Goal: Task Accomplishment & Management: Use online tool/utility

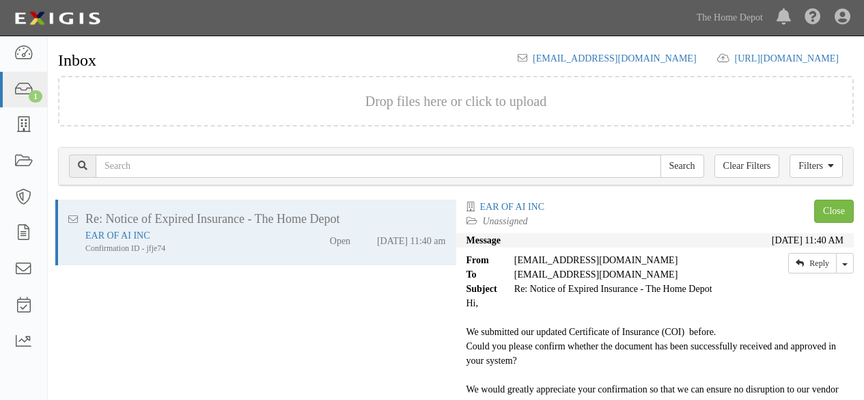
scroll to position [46, 0]
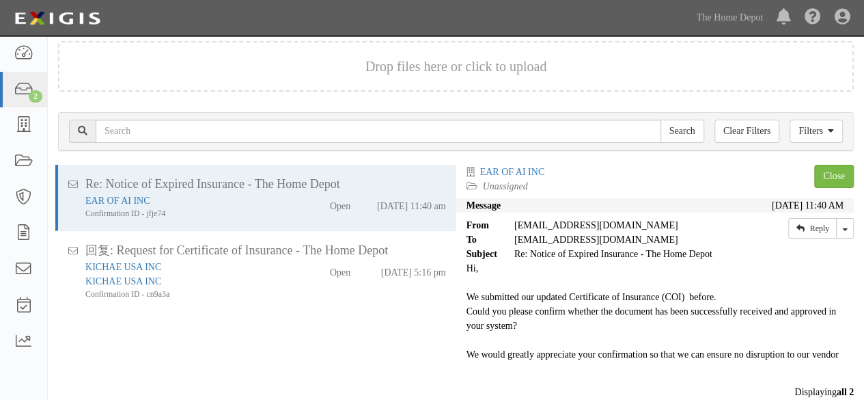
scroll to position [54, 0]
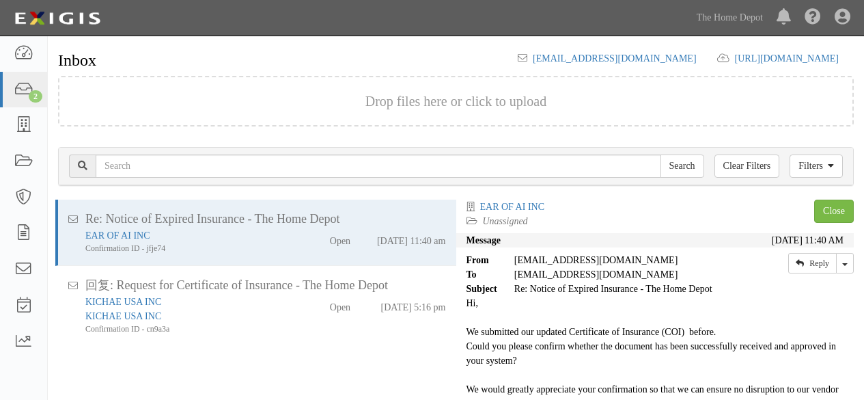
scroll to position [54, 0]
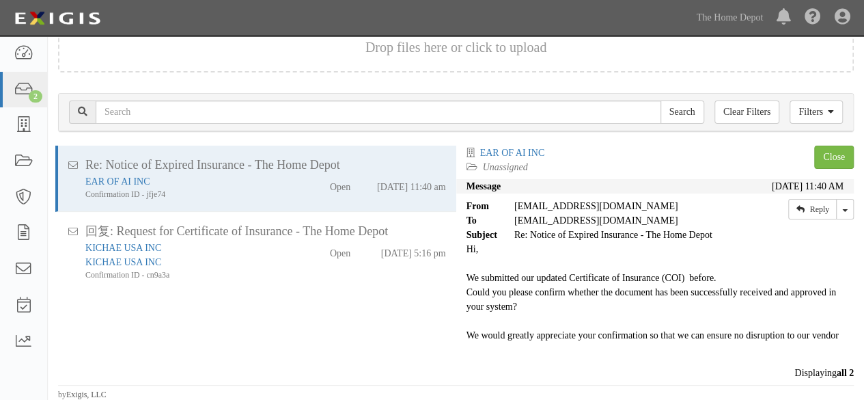
scroll to position [54, 0]
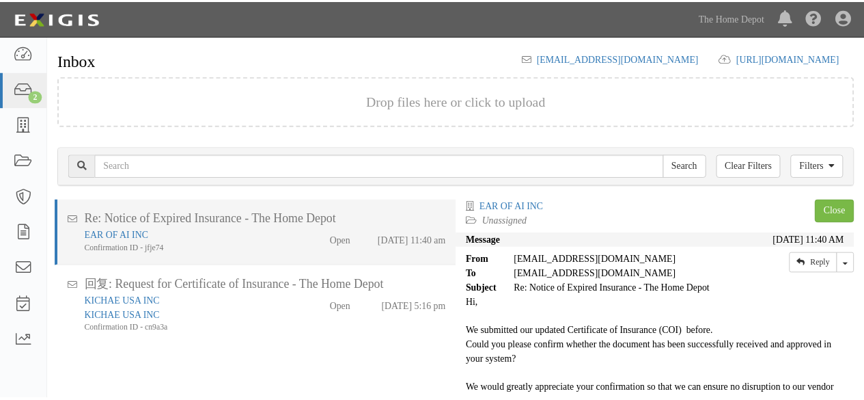
scroll to position [54, 0]
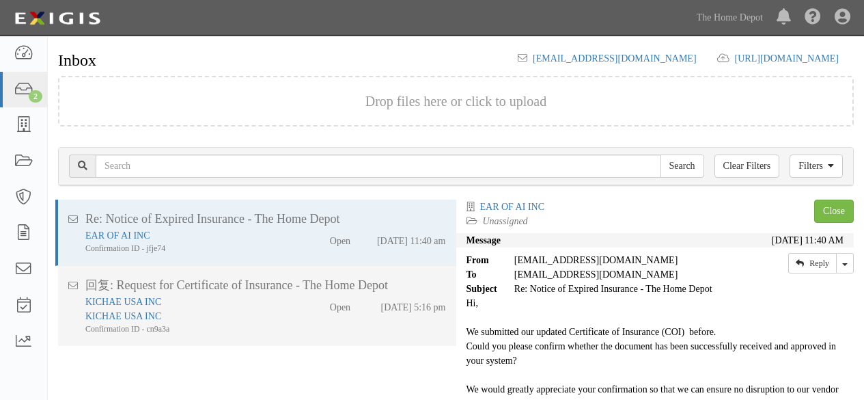
scroll to position [54, 0]
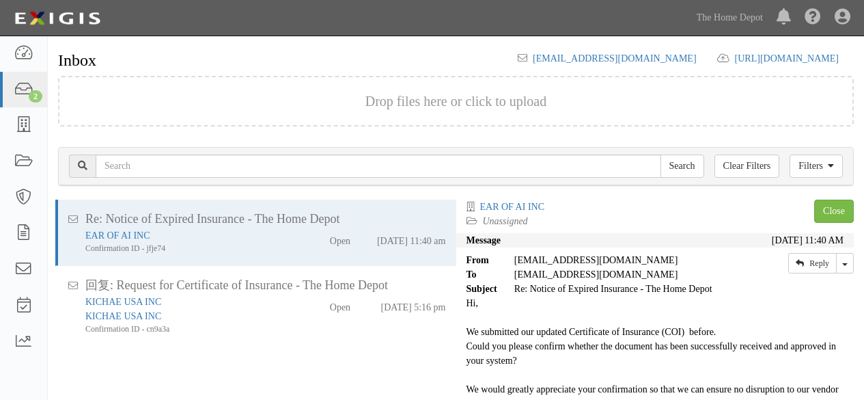
scroll to position [54, 0]
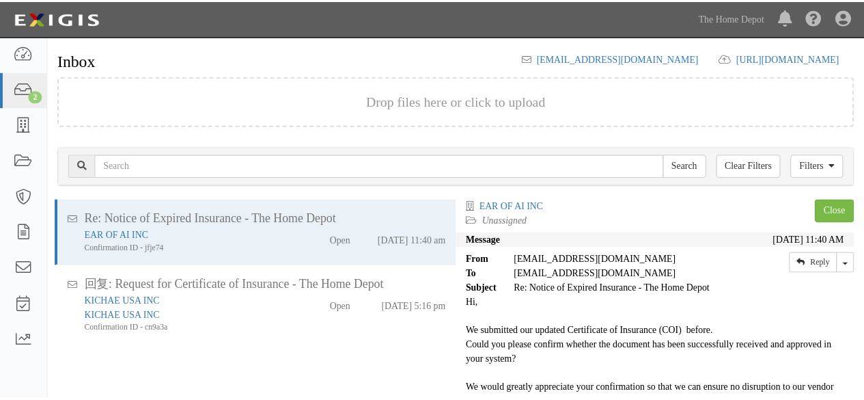
scroll to position [54, 0]
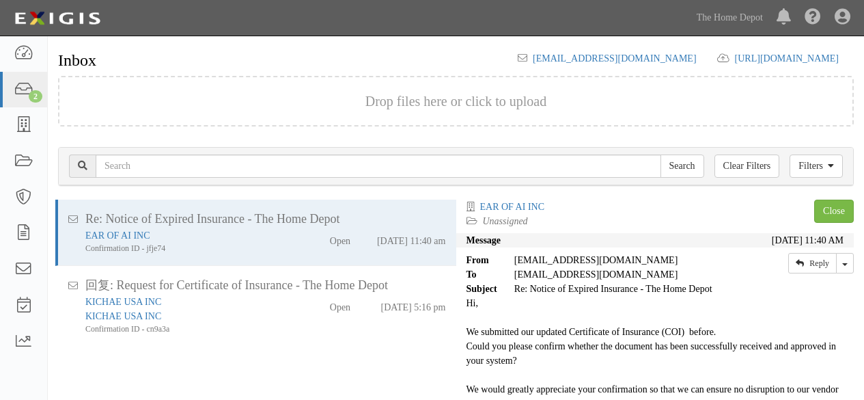
scroll to position [54, 0]
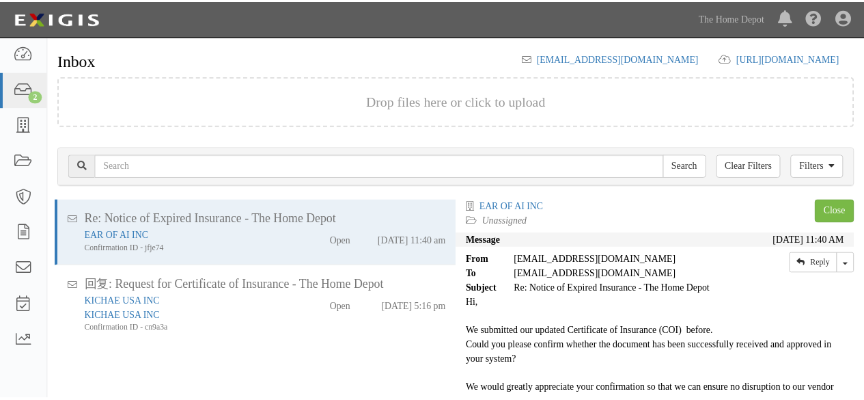
scroll to position [54, 0]
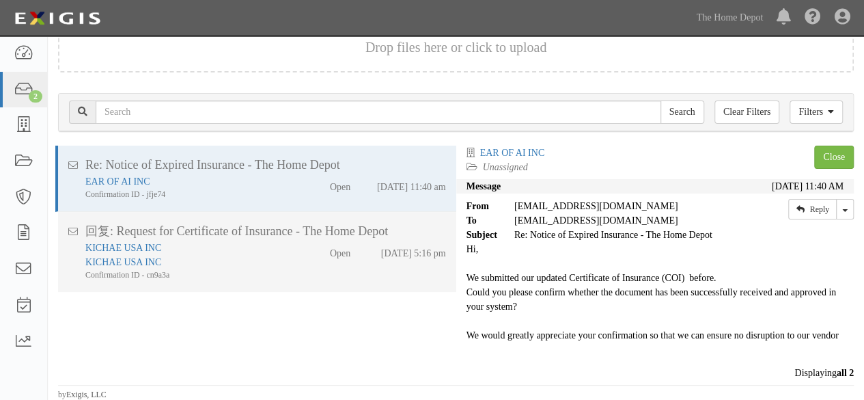
click at [273, 268] on div "KICHAE USA INC" at bounding box center [186, 262] width 202 height 14
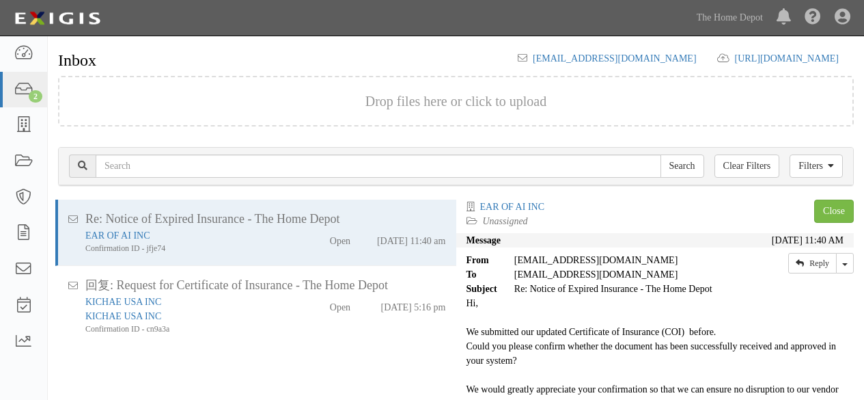
scroll to position [52, 0]
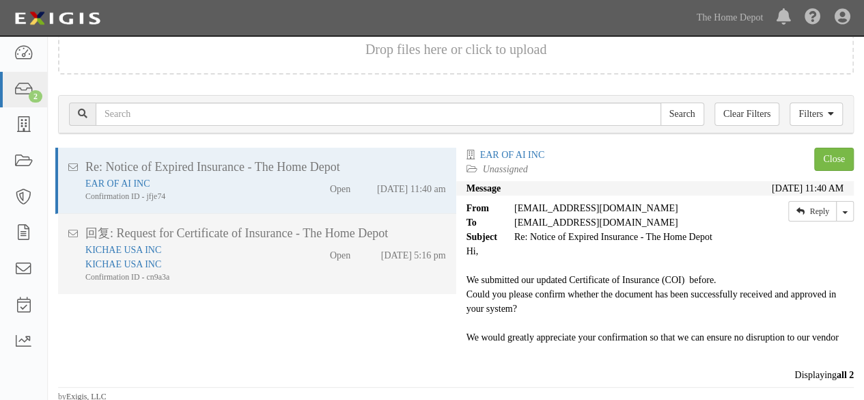
click at [258, 266] on div "KICHAE USA INC" at bounding box center [186, 264] width 202 height 14
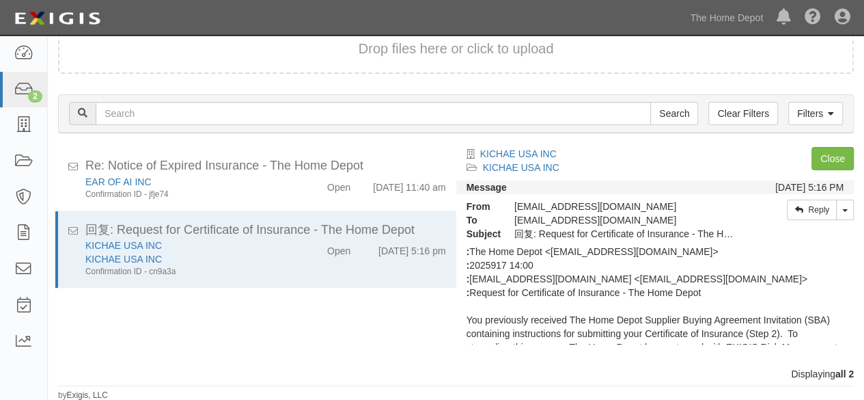
scroll to position [205, 0]
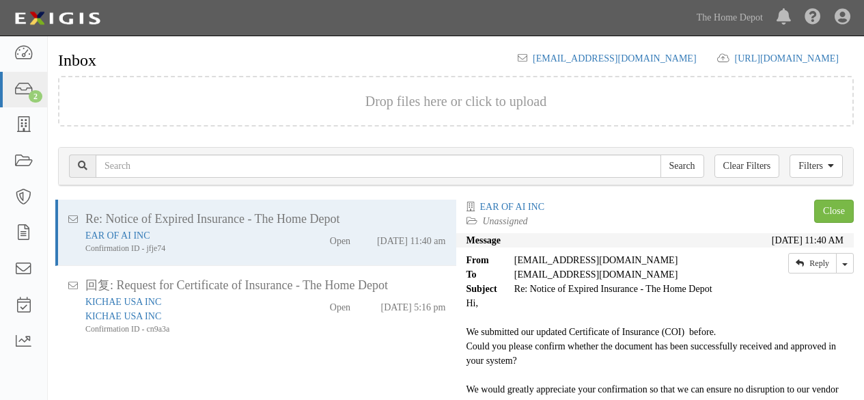
scroll to position [52, 0]
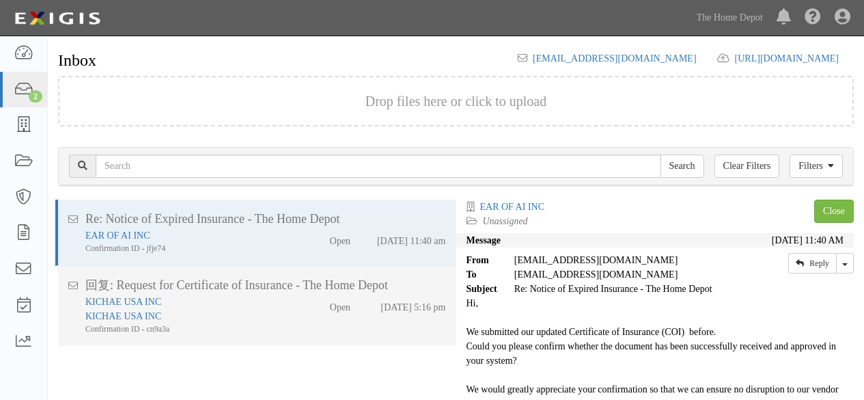
scroll to position [54, 0]
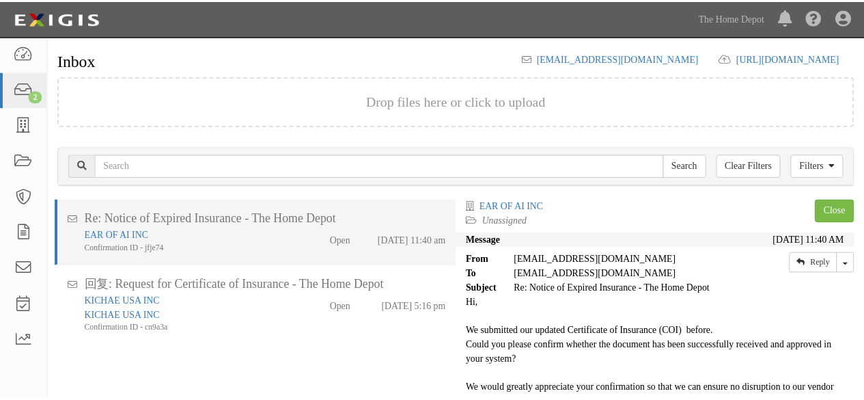
scroll to position [54, 0]
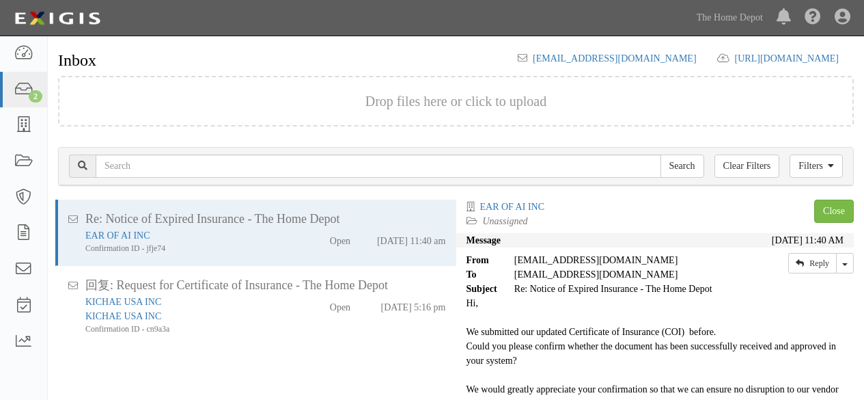
scroll to position [54, 0]
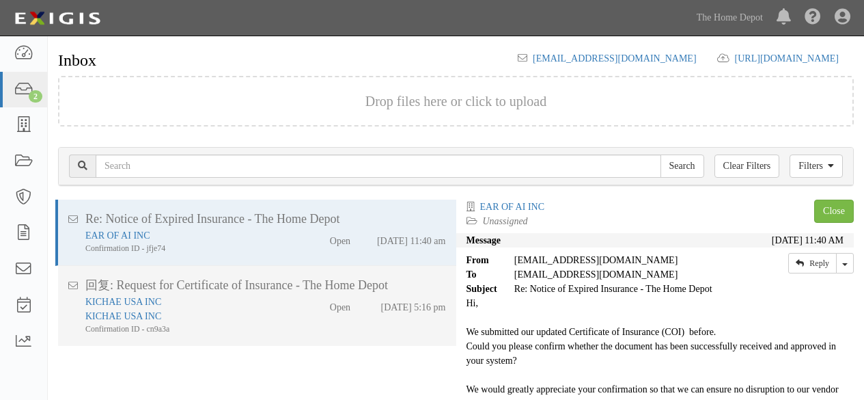
scroll to position [54, 0]
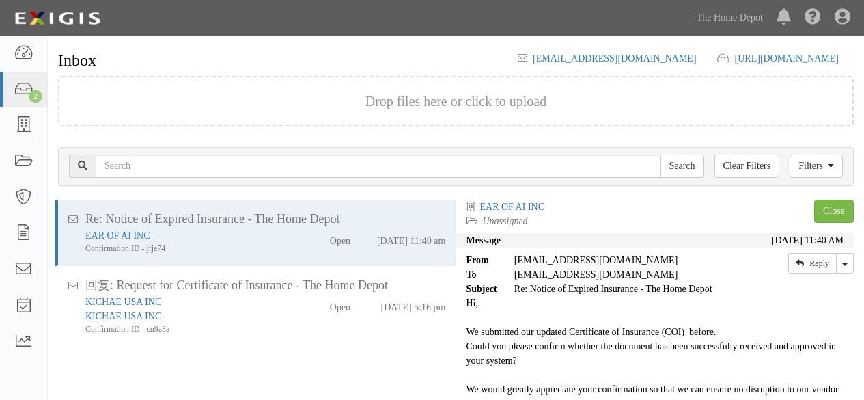
scroll to position [54, 0]
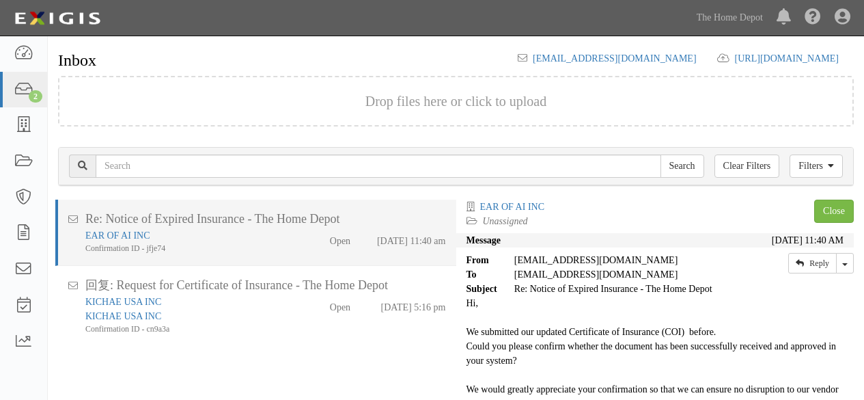
scroll to position [54, 0]
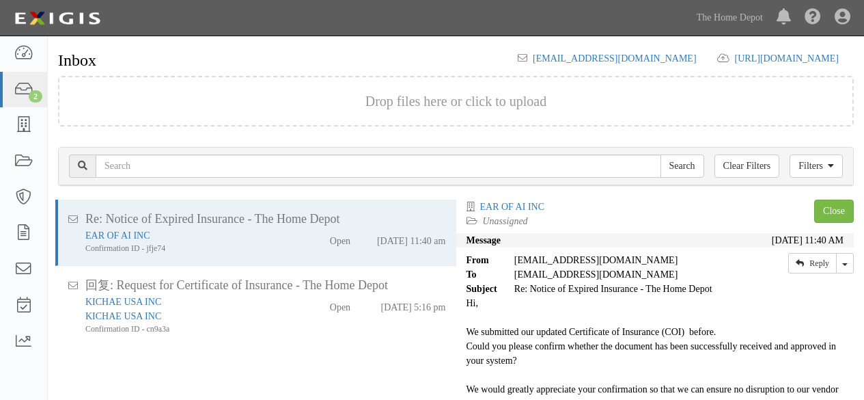
scroll to position [54, 0]
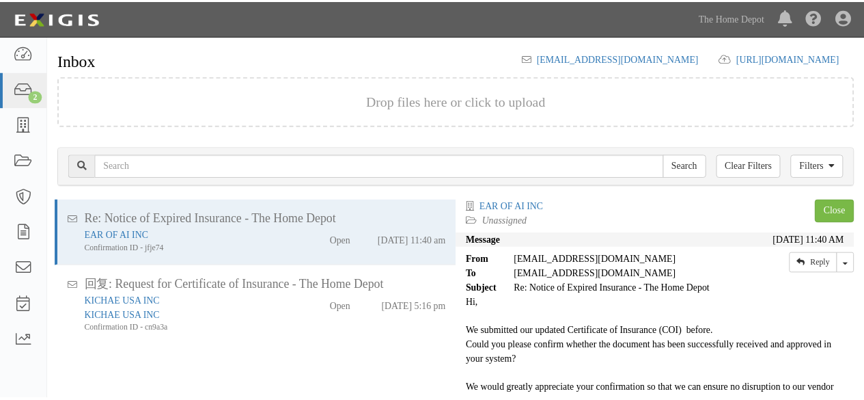
scroll to position [54, 0]
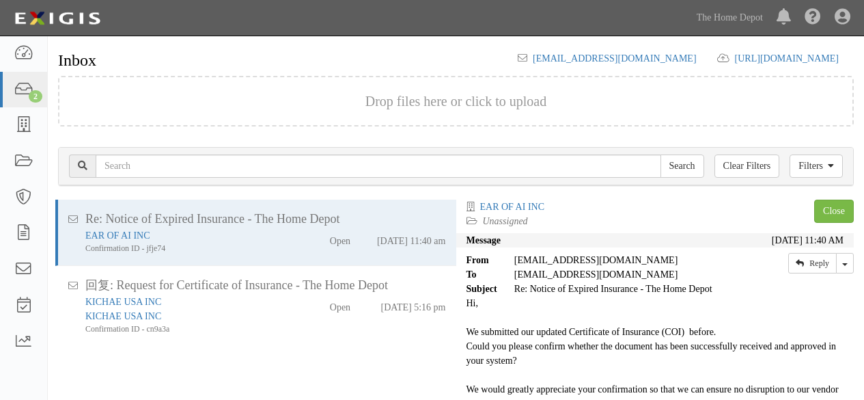
scroll to position [54, 0]
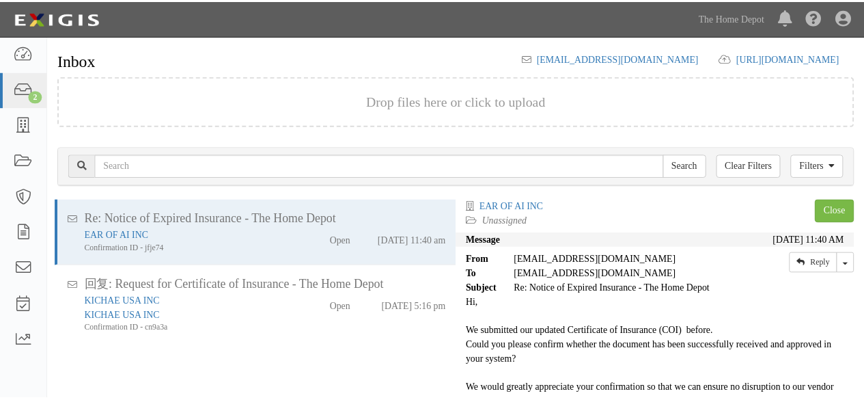
scroll to position [54, 0]
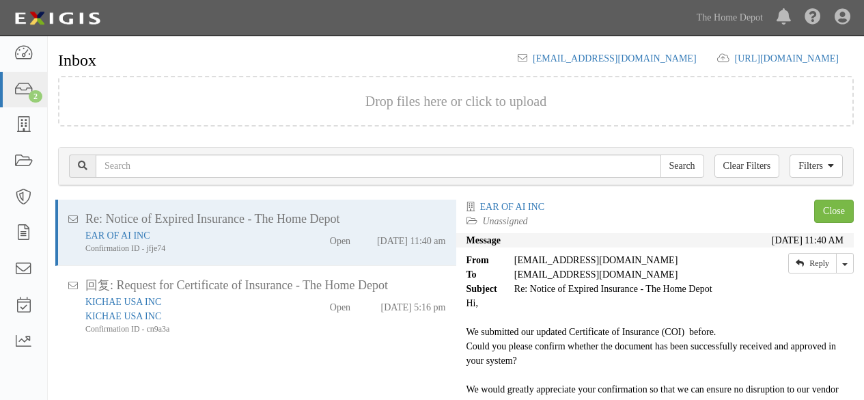
scroll to position [54, 0]
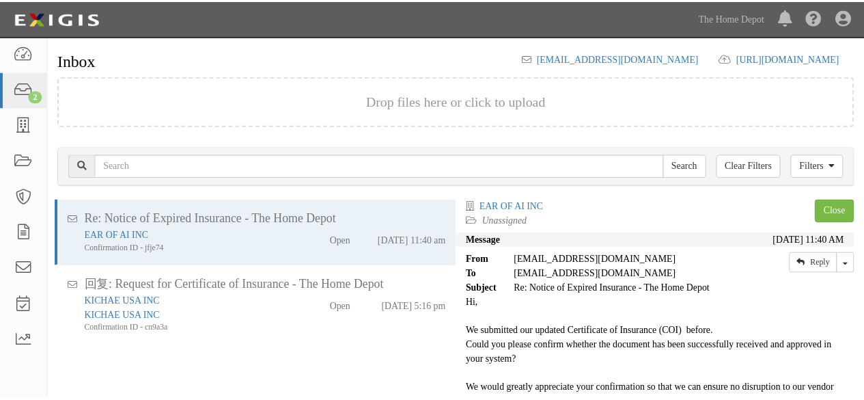
scroll to position [54, 0]
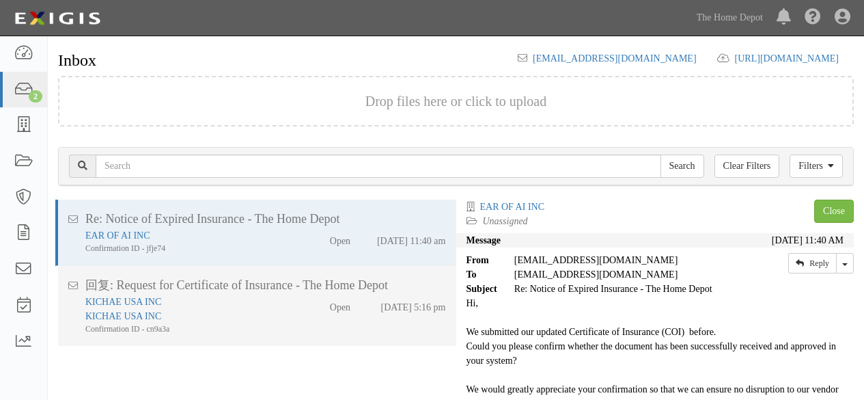
scroll to position [54, 0]
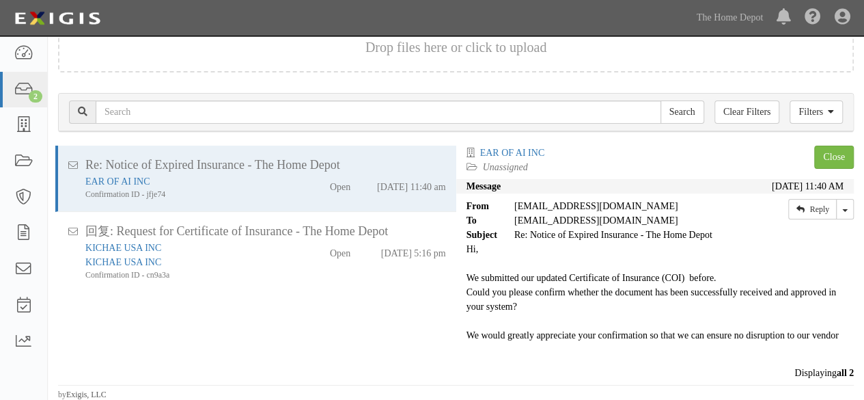
scroll to position [54, 0]
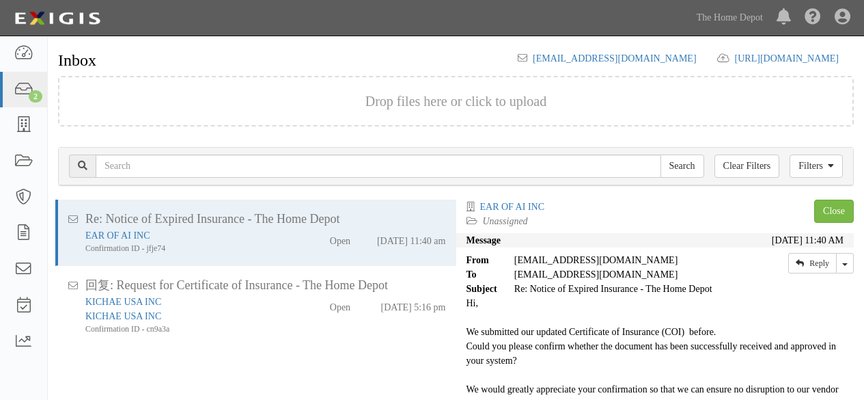
scroll to position [54, 0]
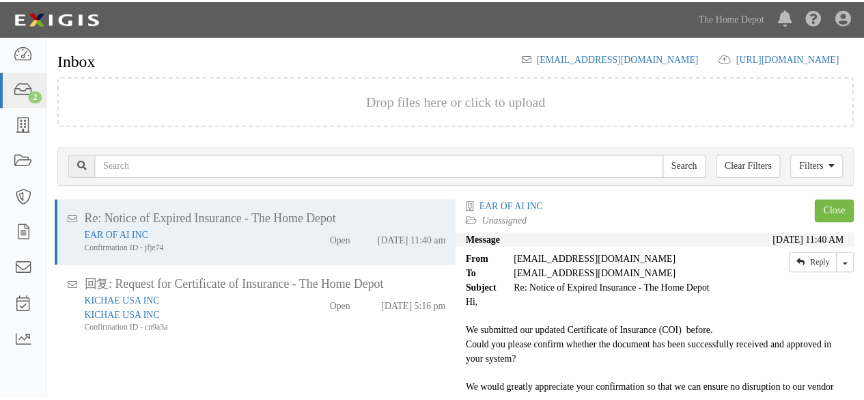
scroll to position [54, 0]
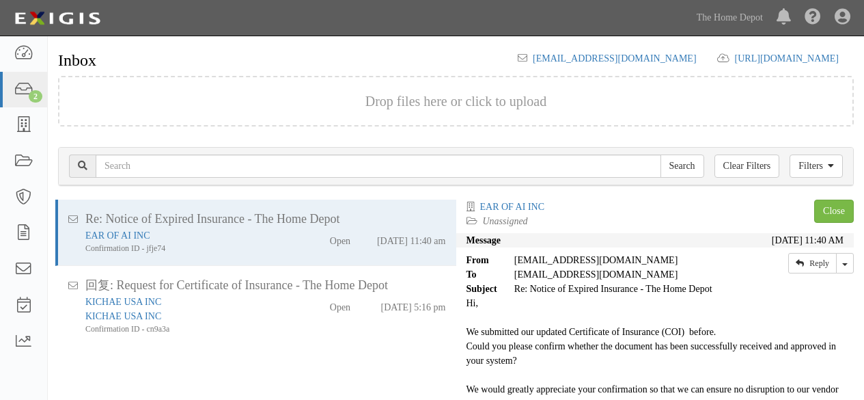
scroll to position [54, 0]
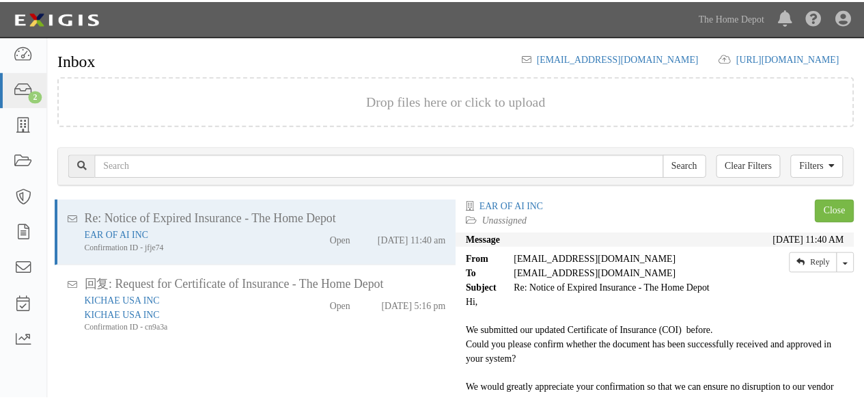
scroll to position [54, 0]
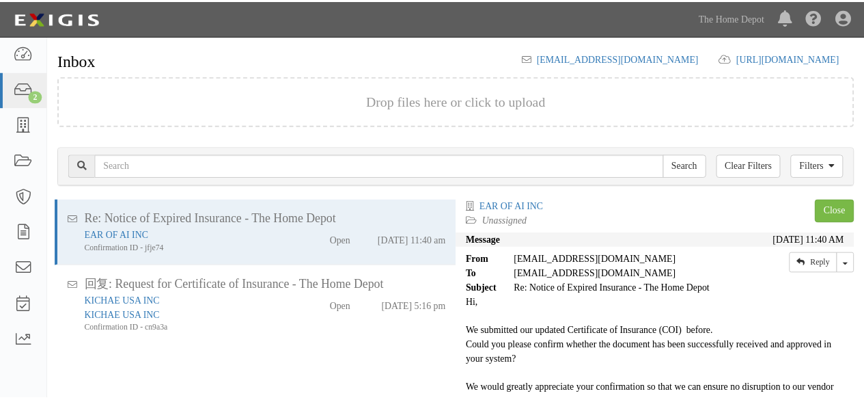
scroll to position [54, 0]
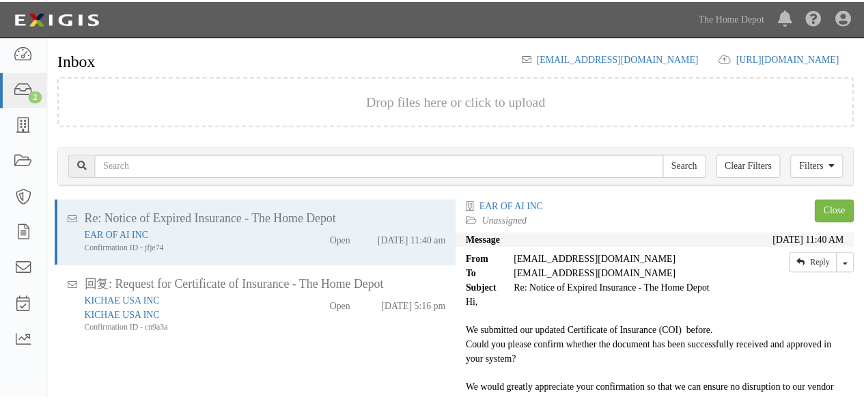
scroll to position [54, 0]
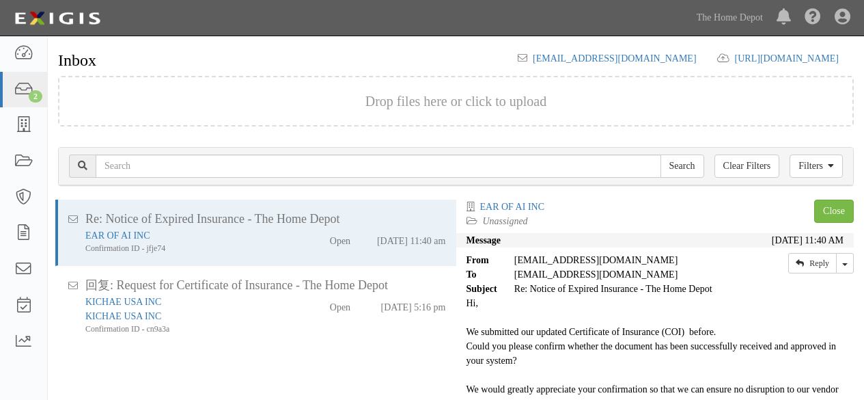
scroll to position [54, 0]
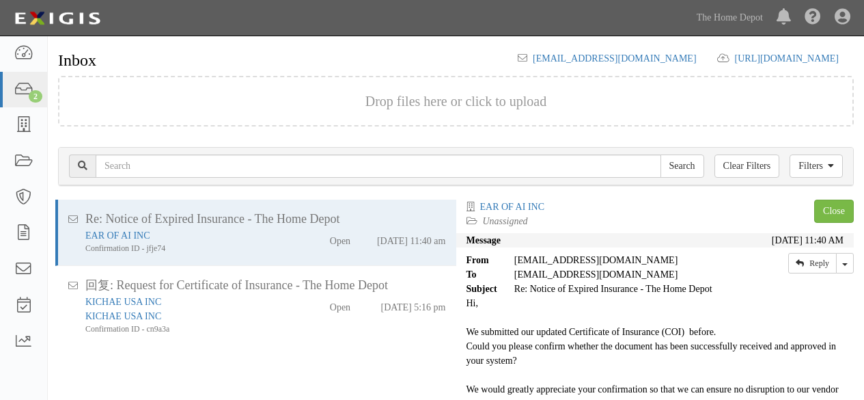
scroll to position [54, 0]
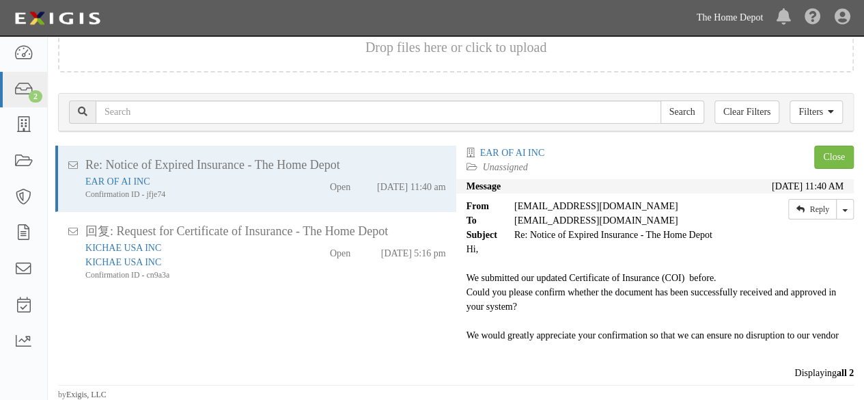
click at [757, 14] on link "The Home Depot" at bounding box center [730, 17] width 80 height 27
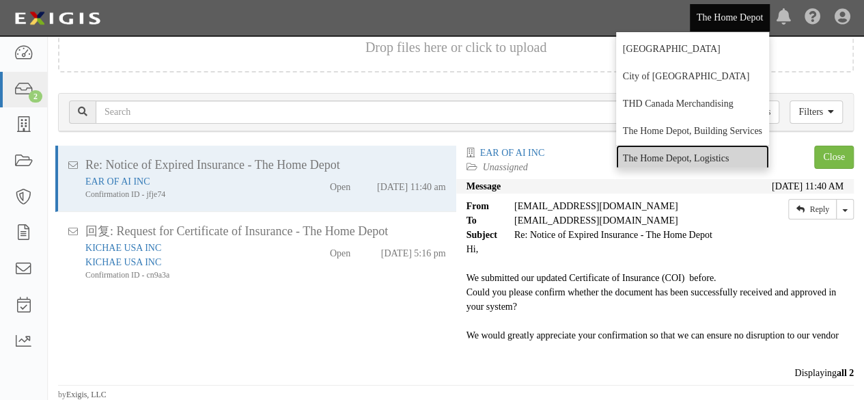
click at [656, 154] on link "The Home Depot, Logistics" at bounding box center [692, 158] width 153 height 27
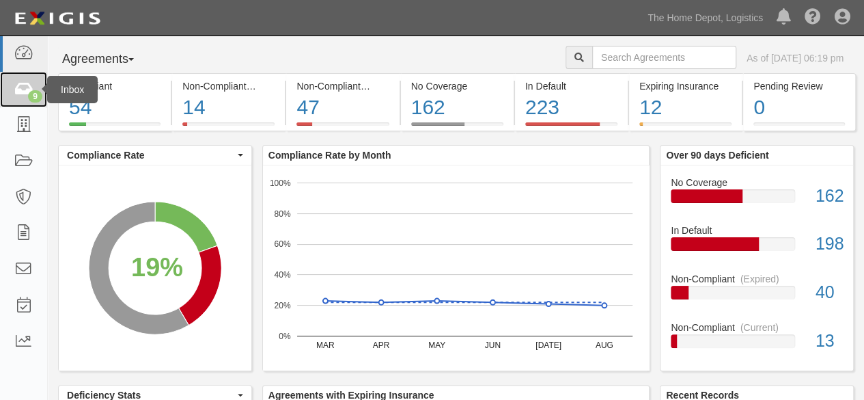
click at [36, 85] on link "9" at bounding box center [23, 90] width 47 height 36
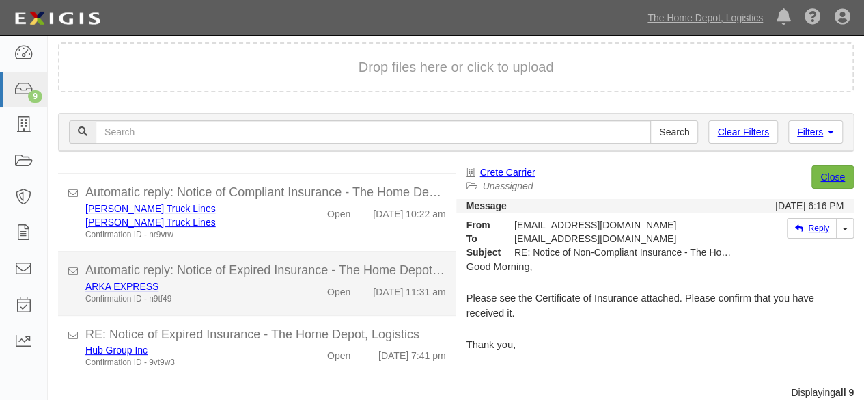
scroll to position [52, 0]
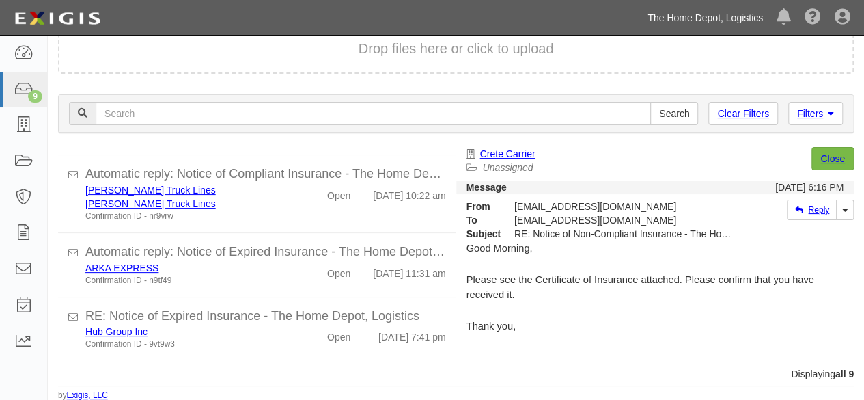
click at [690, 16] on link "The Home Depot, Logistics" at bounding box center [705, 17] width 129 height 27
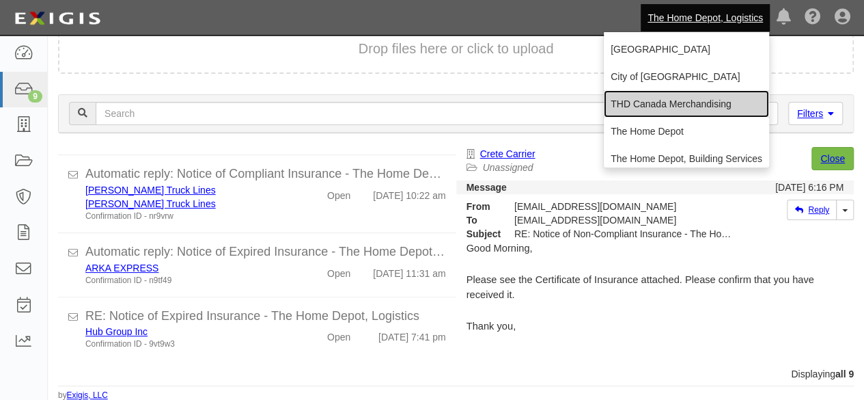
click at [652, 107] on link "THD Canada Merchandising" at bounding box center [686, 103] width 165 height 27
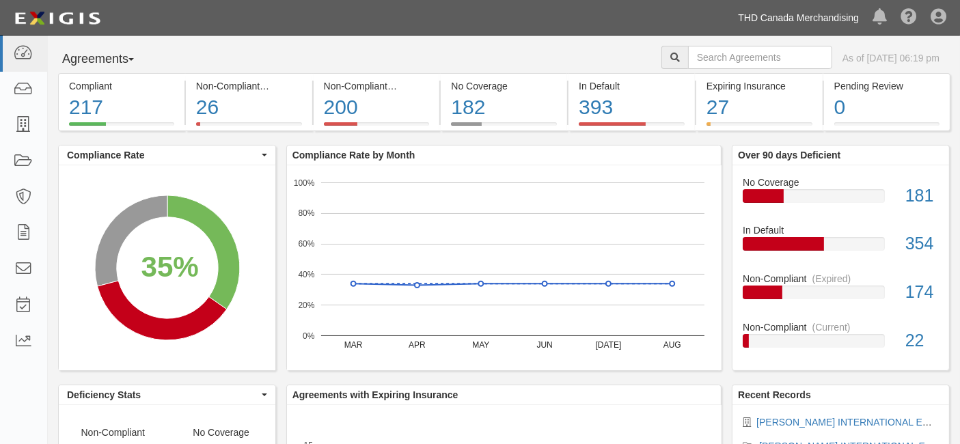
click at [779, 23] on link "THD Canada Merchandising" at bounding box center [798, 17] width 135 height 27
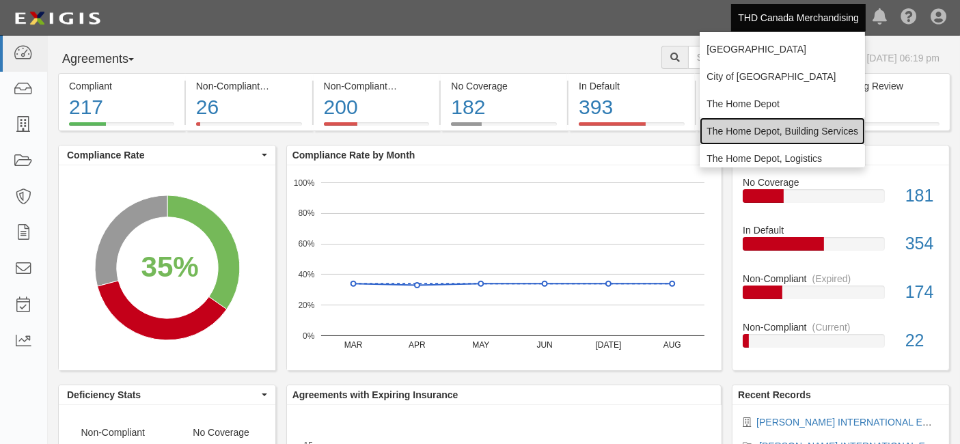
click at [773, 131] on link "The Home Depot, Building Services" at bounding box center [781, 130] width 165 height 27
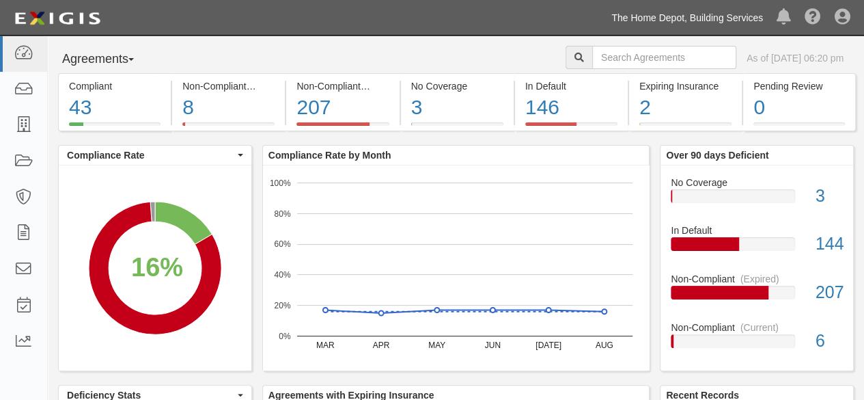
click at [690, 14] on link "The Home Depot, Building Services" at bounding box center [687, 17] width 165 height 27
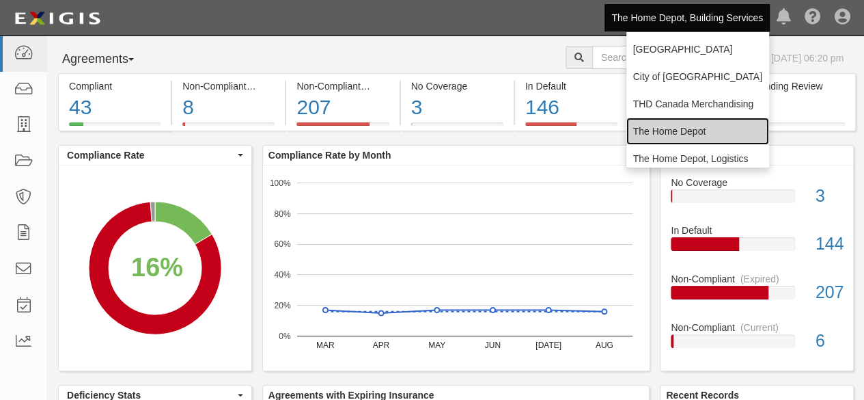
click at [648, 126] on link "The Home Depot" at bounding box center [697, 130] width 143 height 27
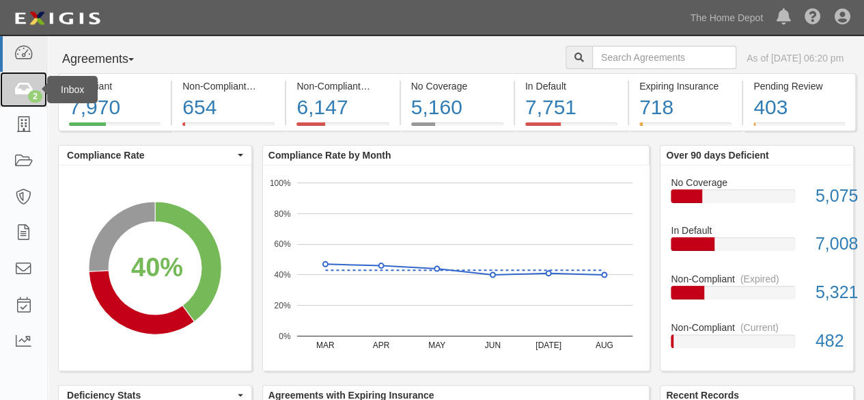
click at [18, 93] on icon at bounding box center [23, 90] width 19 height 16
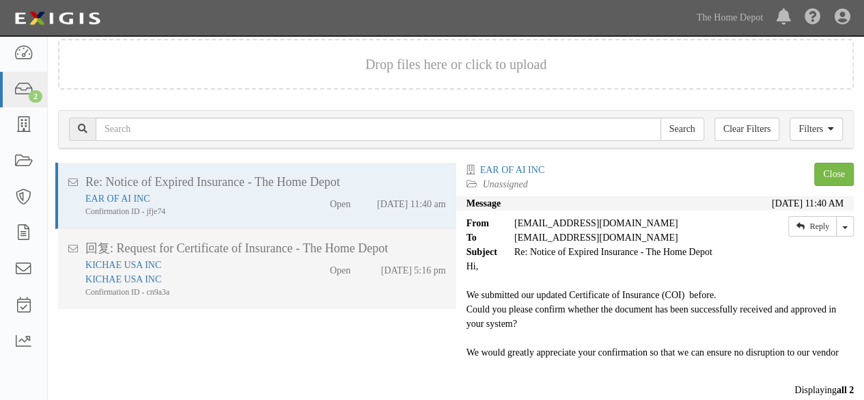
scroll to position [54, 0]
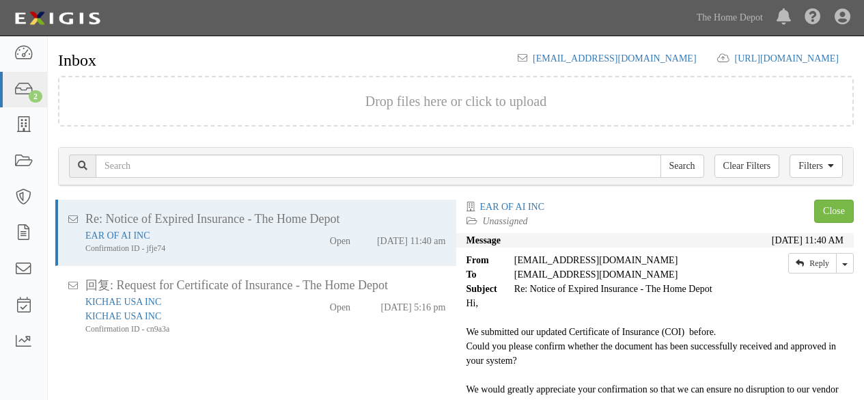
scroll to position [54, 0]
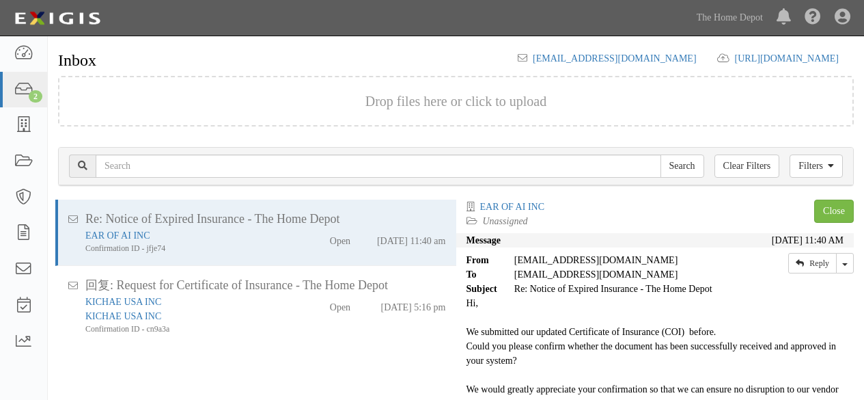
scroll to position [54, 0]
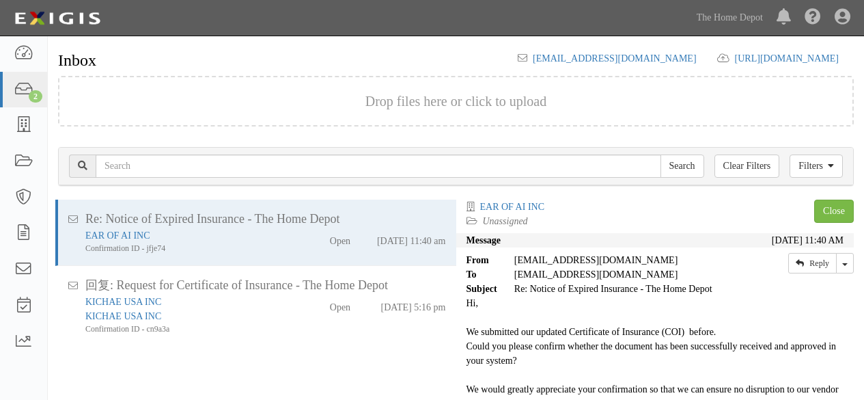
scroll to position [54, 0]
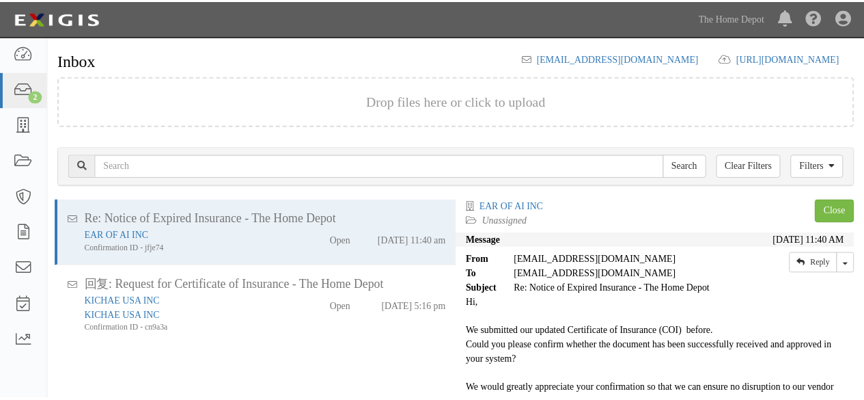
scroll to position [54, 0]
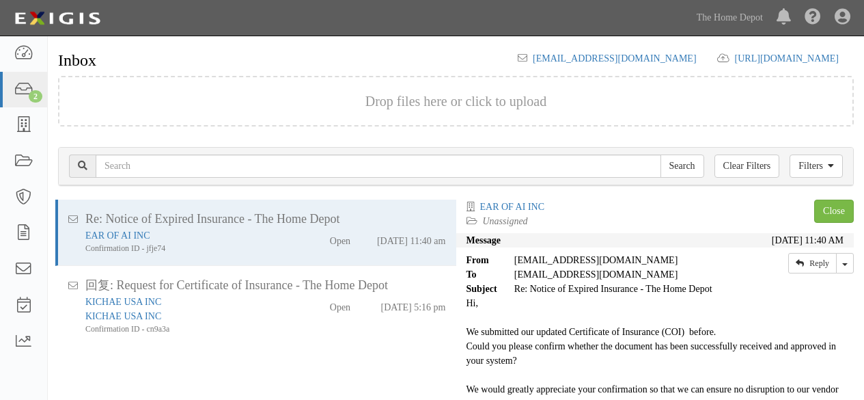
scroll to position [54, 0]
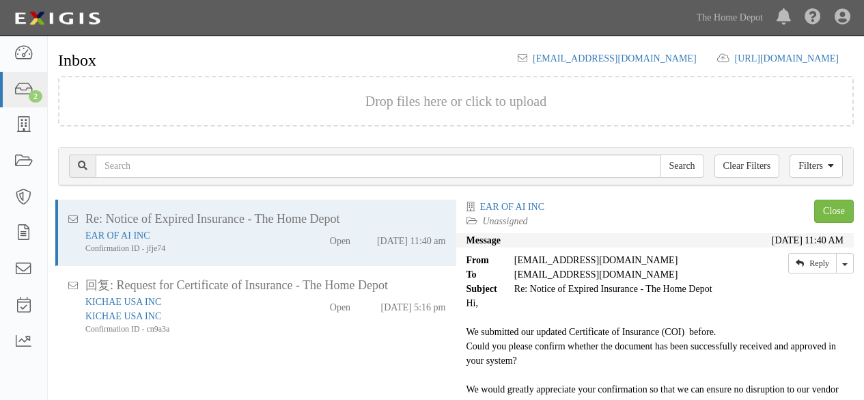
scroll to position [54, 0]
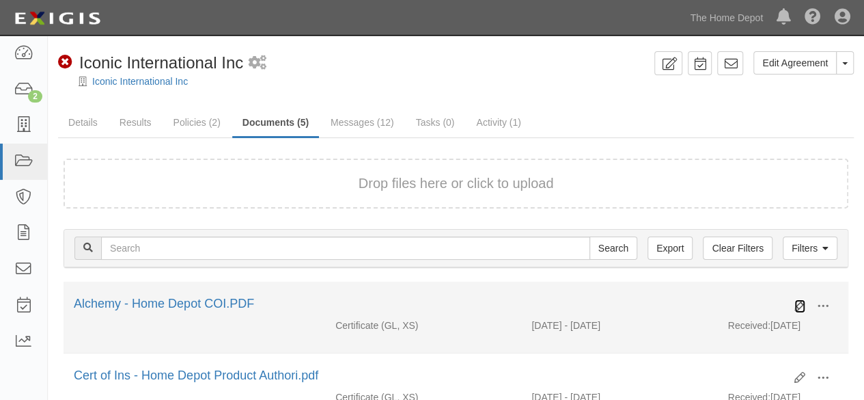
click at [794, 306] on icon at bounding box center [799, 306] width 11 height 11
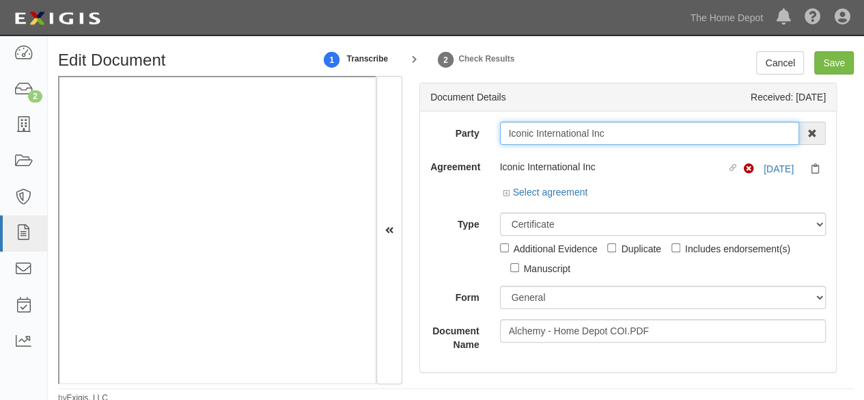
click at [620, 137] on input "Iconic International Inc" at bounding box center [650, 133] width 300 height 23
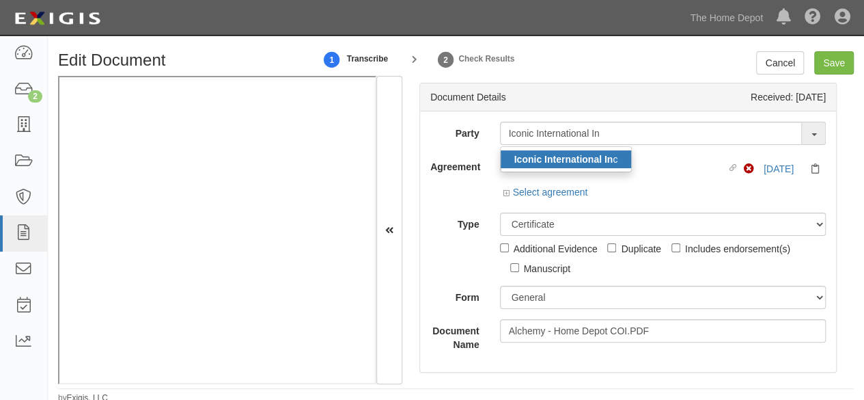
click at [584, 163] on strong "Iconic International In" at bounding box center [563, 159] width 99 height 11
type input "Iconic International Inc"
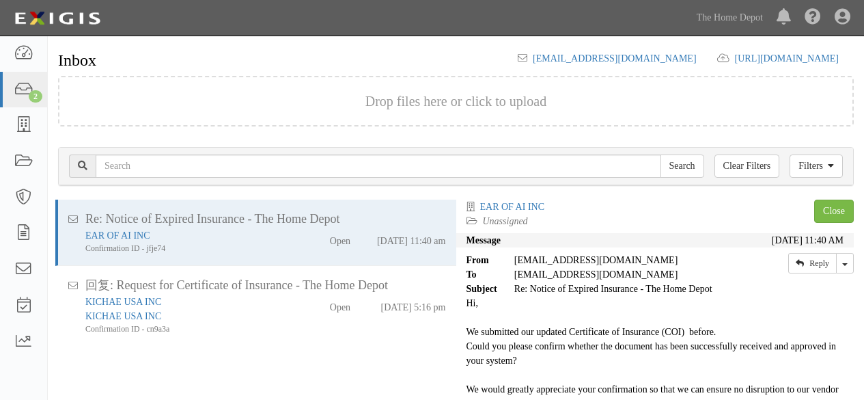
scroll to position [54, 0]
